Goal: Task Accomplishment & Management: Use online tool/utility

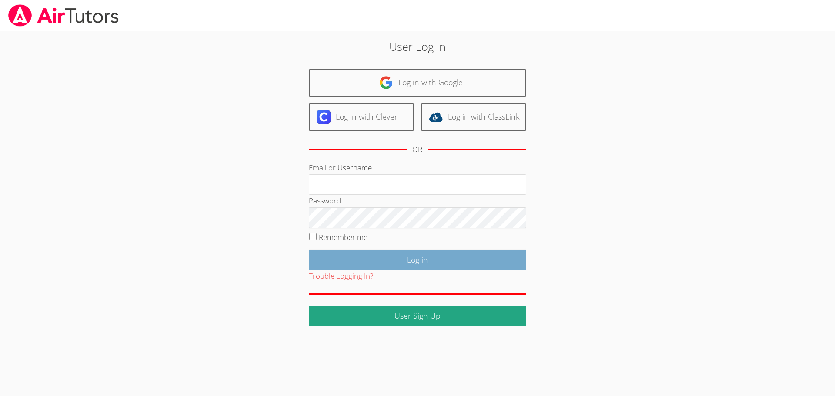
type input "jcarballo@bhusd.com"
click at [383, 254] on input "Log in" at bounding box center [417, 260] width 217 height 20
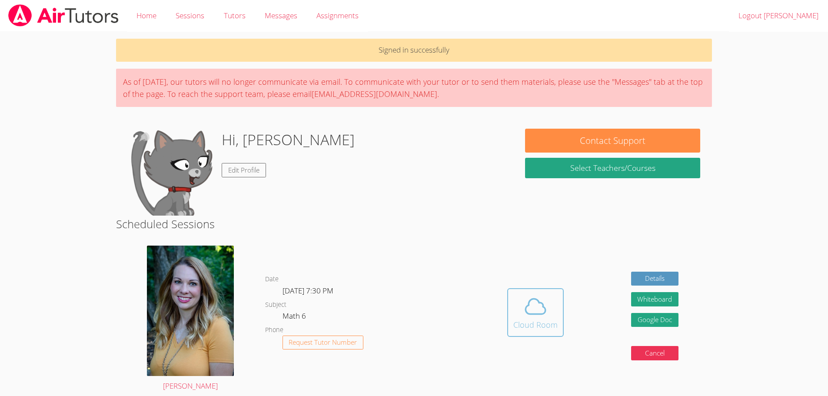
click at [534, 304] on icon at bounding box center [536, 306] width 24 height 24
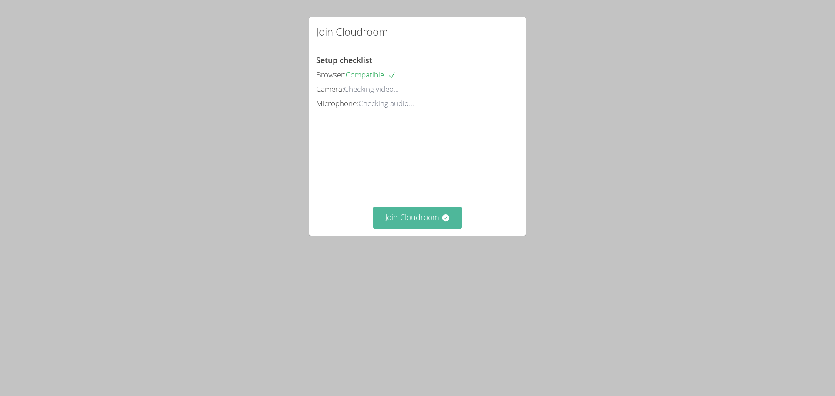
click at [407, 228] on button "Join Cloudroom" at bounding box center [417, 217] width 89 height 21
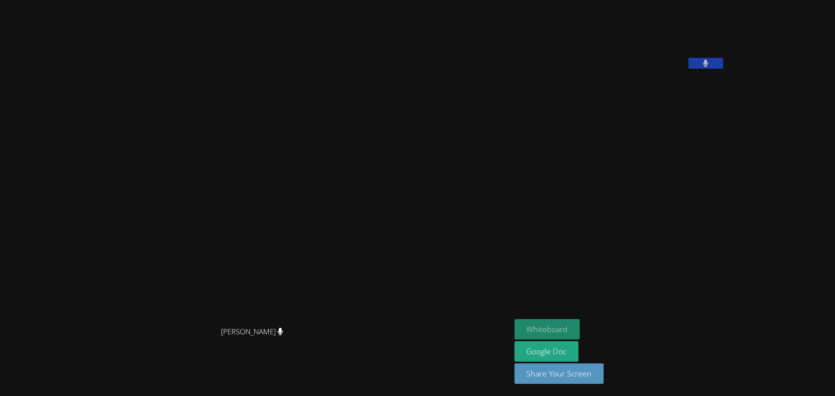
click at [580, 324] on button "Whiteboard" at bounding box center [547, 329] width 66 height 20
click at [599, 373] on button "Share Your Screen" at bounding box center [559, 374] width 90 height 20
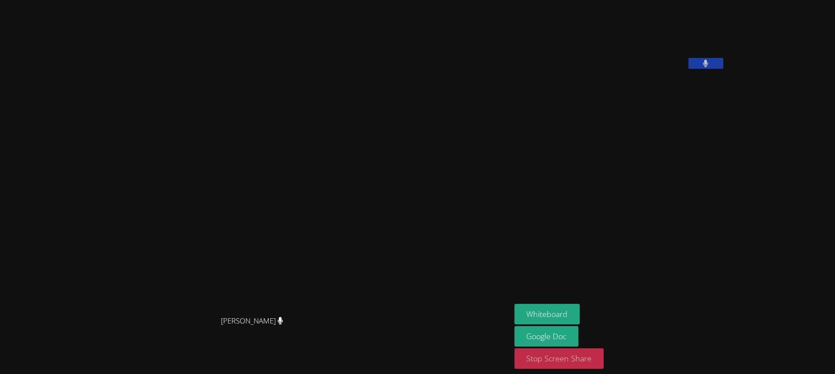
click at [604, 363] on button "Stop Screen Share" at bounding box center [559, 358] width 90 height 20
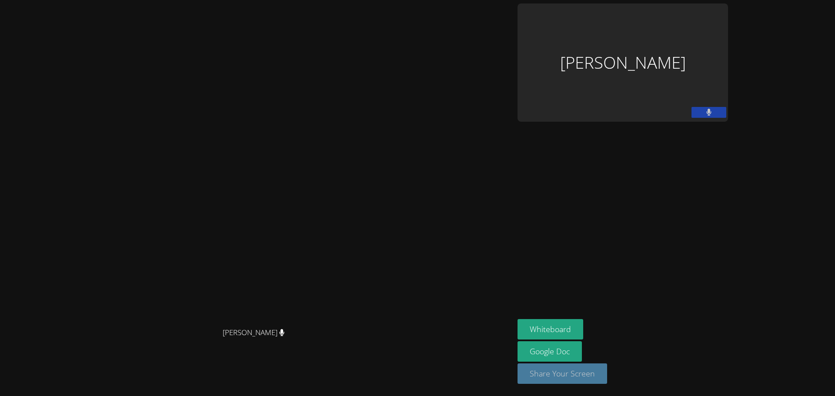
click at [607, 369] on button "Share Your Screen" at bounding box center [562, 374] width 90 height 20
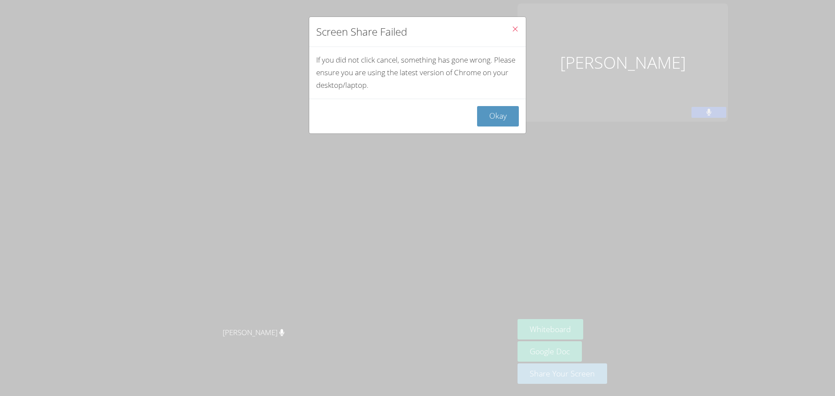
click at [504, 27] on button "Close" at bounding box center [514, 30] width 21 height 27
click at [511, 30] on icon "Close" at bounding box center [514, 28] width 7 height 7
click at [489, 118] on button "Okay" at bounding box center [498, 116] width 42 height 20
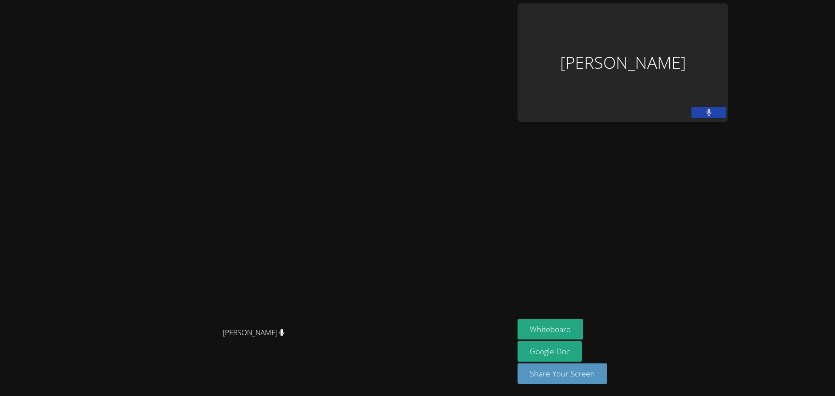
click at [728, 97] on div "Jacob Carballo" at bounding box center [622, 62] width 210 height 118
click at [607, 380] on button "Share Your Screen" at bounding box center [562, 374] width 90 height 20
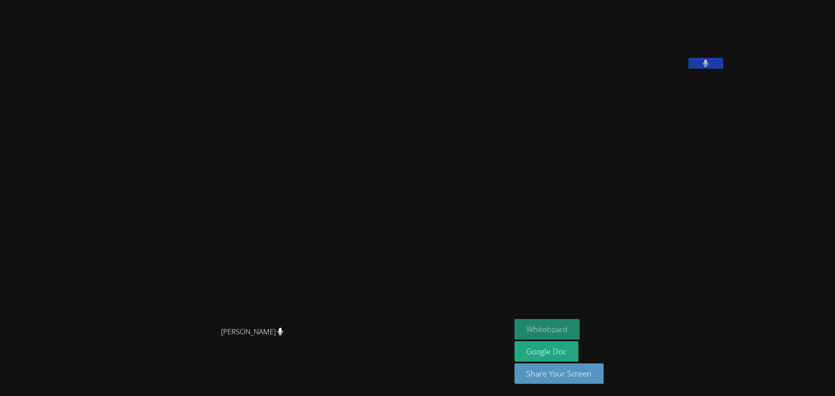
click at [580, 327] on button "Whiteboard" at bounding box center [547, 329] width 66 height 20
click at [514, 319] on button "Whiteboard" at bounding box center [547, 329] width 66 height 20
click at [327, 164] on video at bounding box center [255, 181] width 504 height 284
drag, startPoint x: 327, startPoint y: 164, endPoint x: 288, endPoint y: 272, distance: 114.4
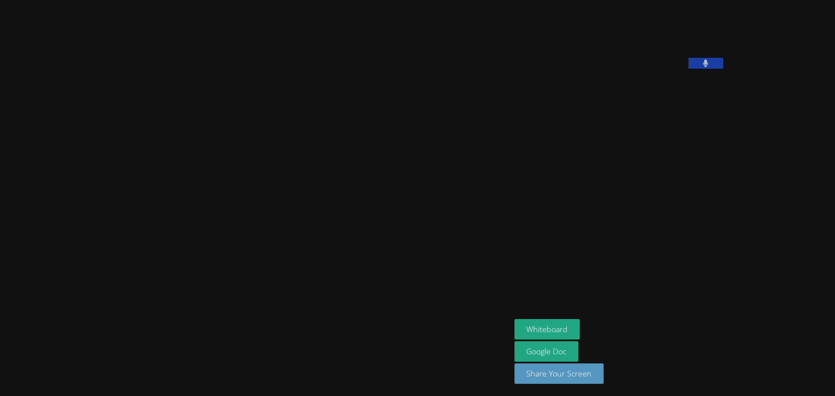
click at [327, 171] on video at bounding box center [255, 181] width 504 height 284
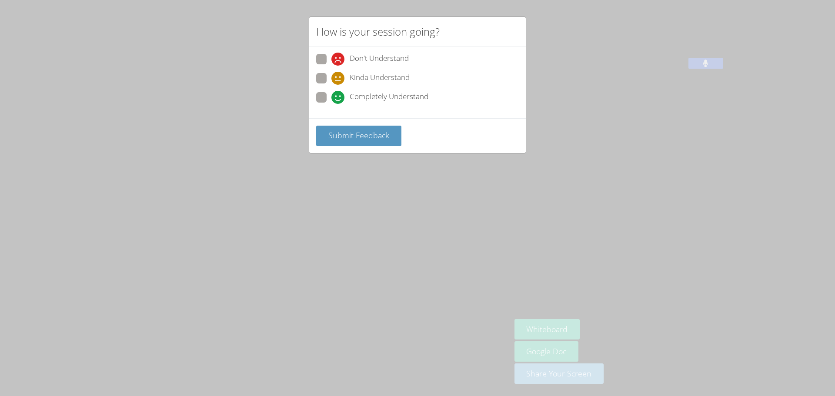
click at [331, 104] on span at bounding box center [331, 104] width 0 height 0
click at [331, 97] on input "Completely Understand" at bounding box center [334, 95] width 7 height 7
radio input "true"
click at [352, 140] on span "Submit Feedback" at bounding box center [358, 135] width 61 height 10
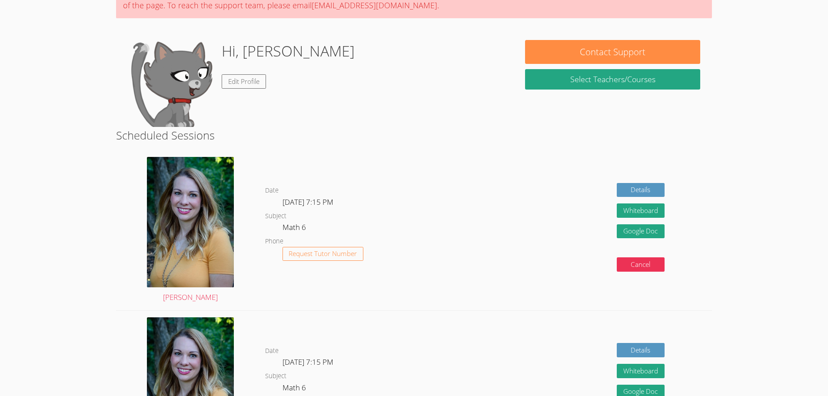
scroll to position [43, 0]
